Goal: Obtain resource: Obtain resource

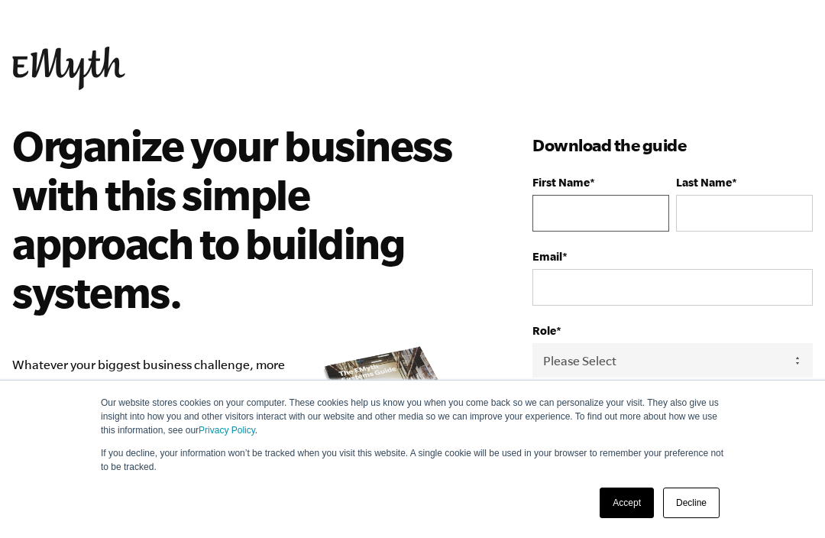
click at [609, 205] on input "First Name *" at bounding box center [601, 213] width 137 height 37
type input "[EMAIL_ADDRESS][DOMAIN_NAME]"
type input "[PERSON_NAME]"
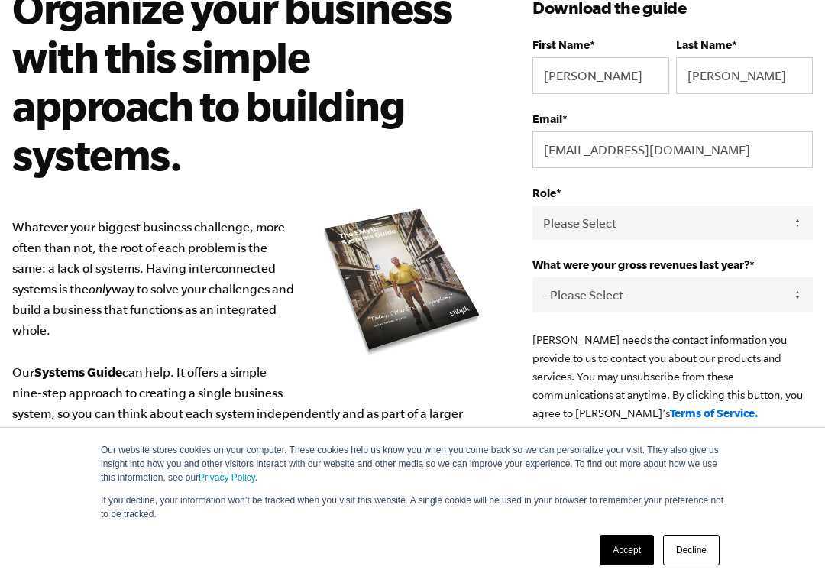
click at [776, 226] on select "Please Select Owner Partner / Co-Owner Executive Employee / Other" at bounding box center [673, 223] width 280 height 34
select select "Owner"
click at [793, 301] on select "- Please Select - 0-75K 76-150K 151-275K 276-500K 501-750K 751-1M 1-2.5M 2.5-5M…" at bounding box center [673, 294] width 280 height 34
select select "276-500K"
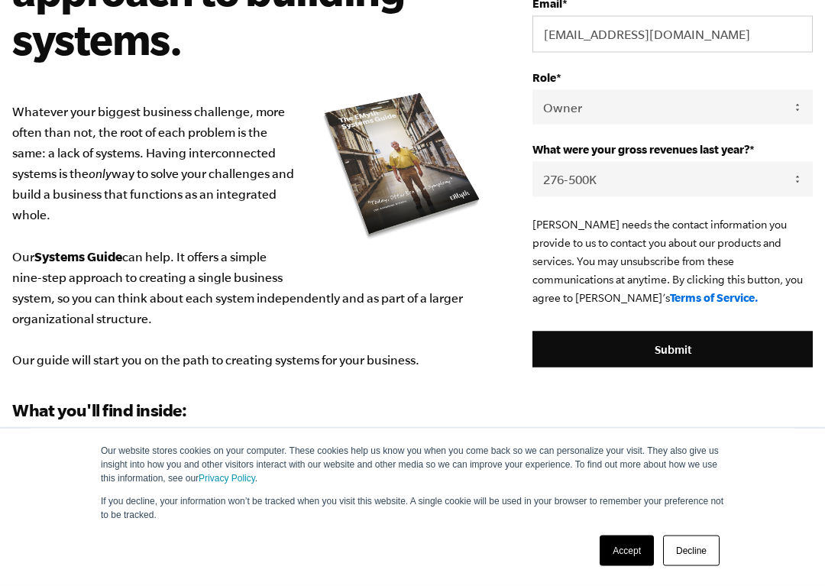
scroll to position [254, 0]
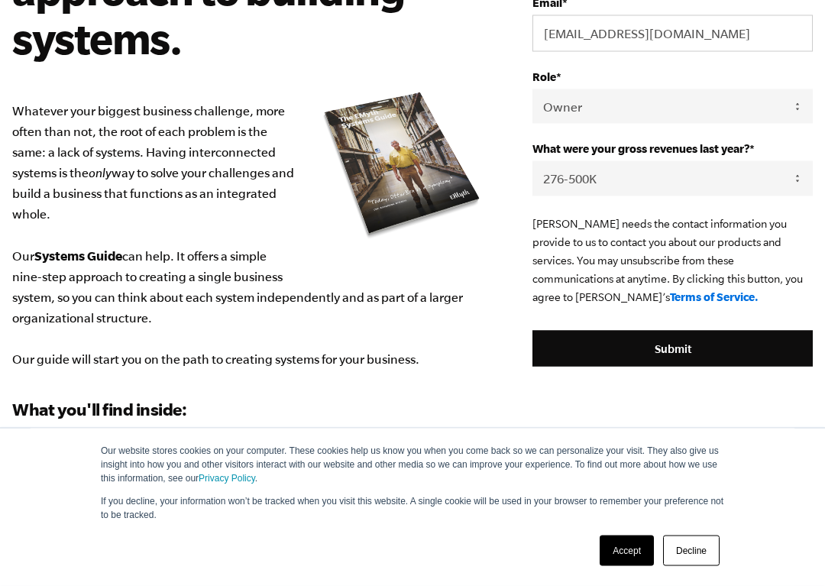
click at [672, 351] on input "Submit" at bounding box center [673, 349] width 280 height 37
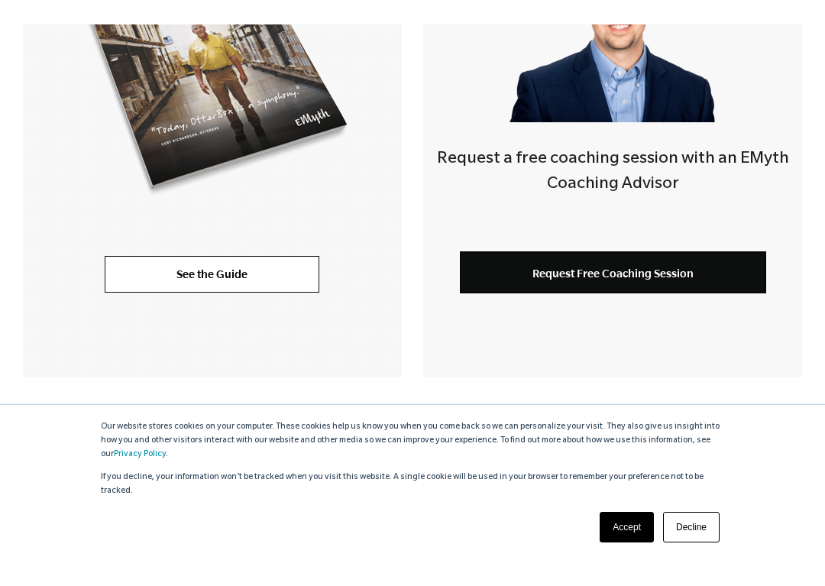
scroll to position [513, 0]
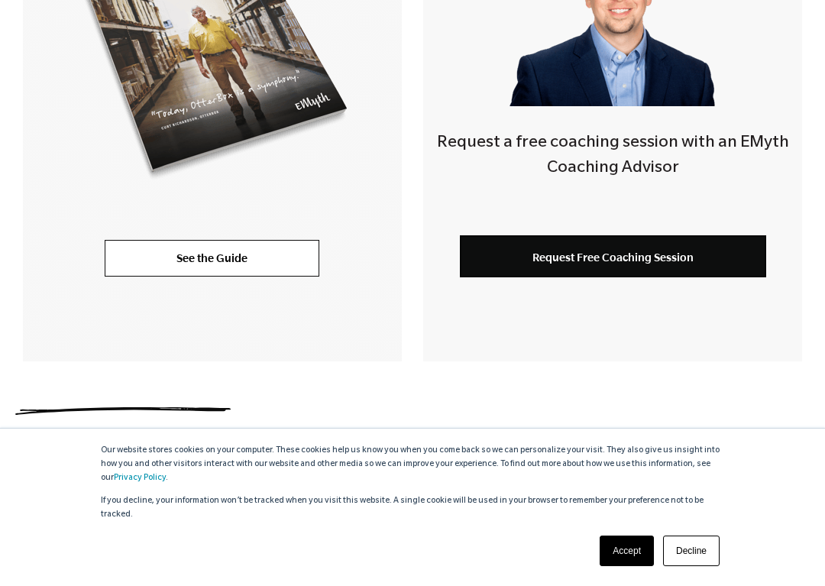
click at [632, 537] on link "Accept" at bounding box center [627, 551] width 54 height 31
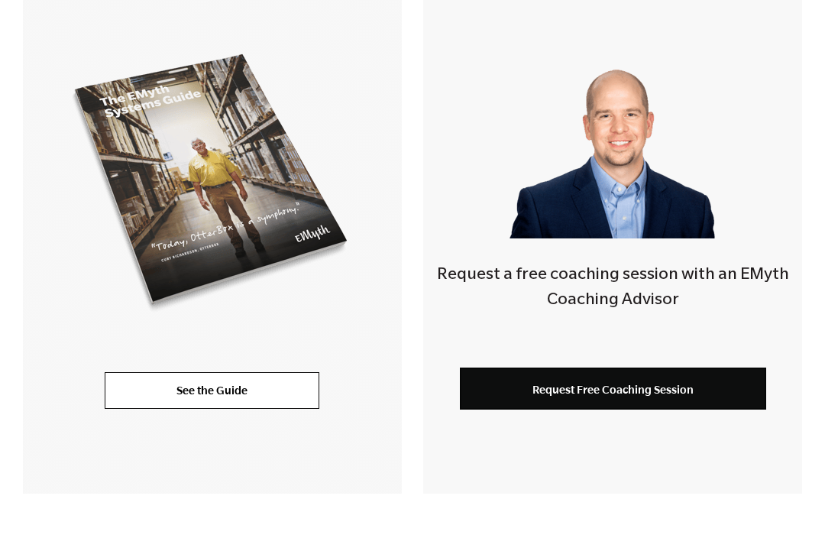
scroll to position [362, 0]
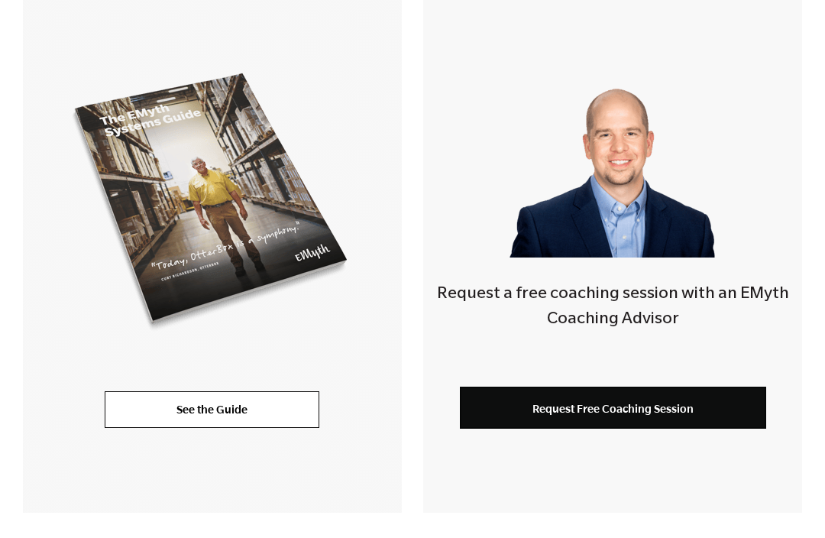
click at [224, 410] on link "See the Guide" at bounding box center [212, 409] width 215 height 37
